Goal: Use online tool/utility: Utilize a website feature to perform a specific function

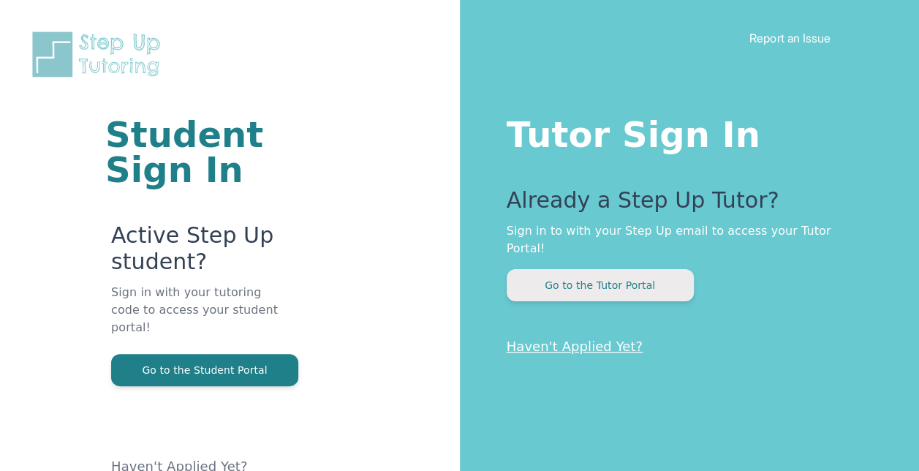
click at [655, 269] on button "Go to the Tutor Portal" at bounding box center [599, 285] width 187 height 32
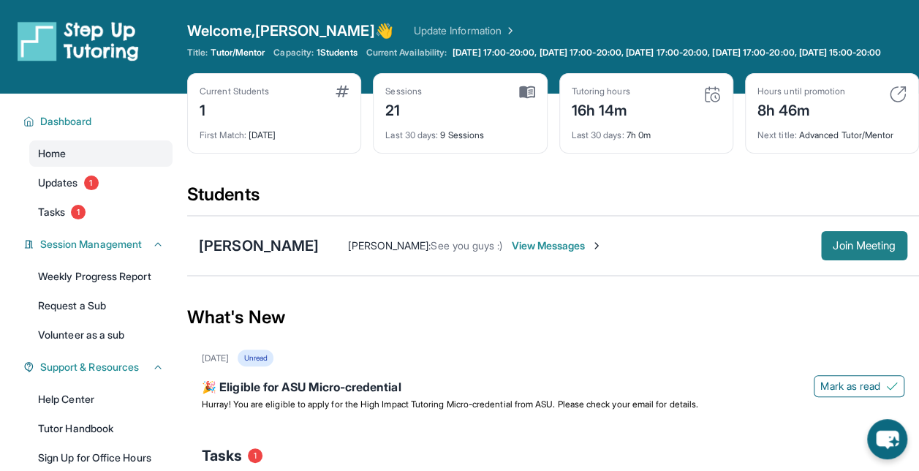
click at [858, 250] on span "Join Meeting" at bounding box center [863, 245] width 63 height 9
